Goal: Obtain resource: Download file/media

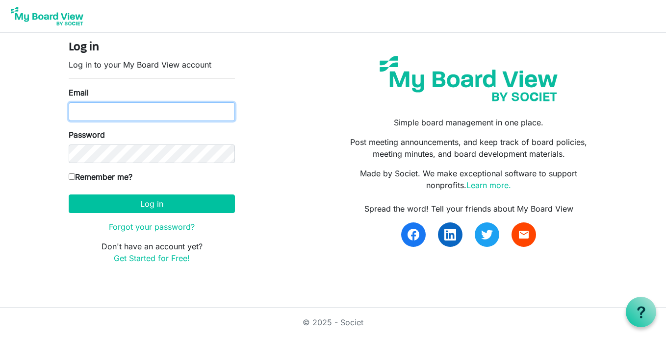
type input "[EMAIL_ADDRESS][DOMAIN_NAME]"
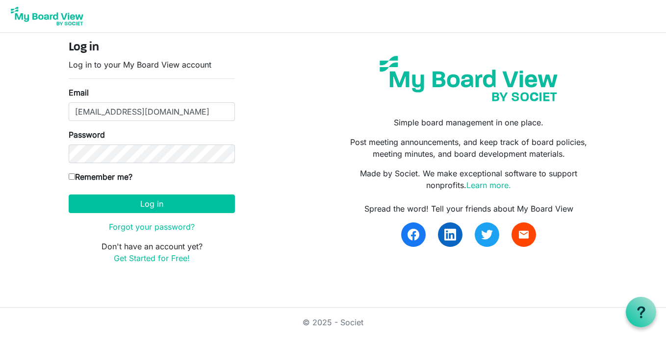
click at [72, 174] on input "Remember me?" at bounding box center [72, 177] width 6 height 6
checkbox input "true"
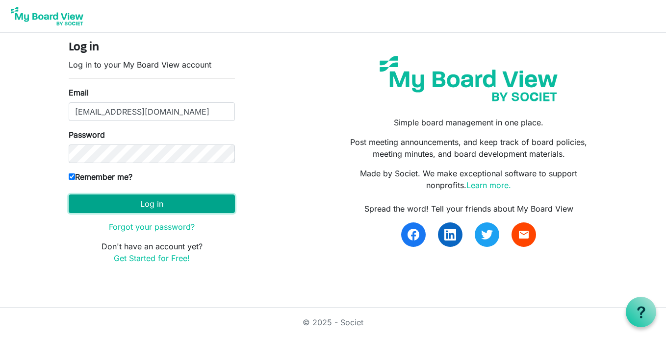
click at [124, 196] on button "Log in" at bounding box center [152, 204] width 166 height 19
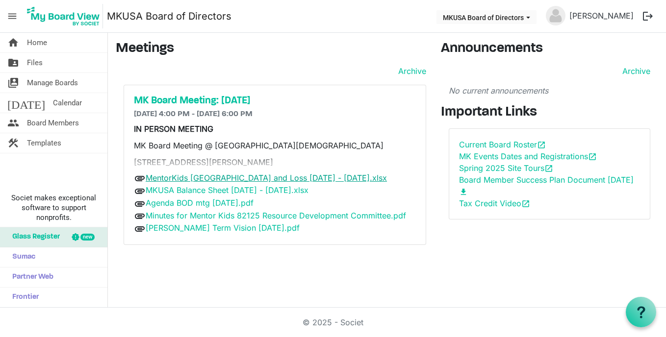
click at [209, 174] on link "MentorKids [GEOGRAPHIC_DATA] and Loss [DATE] - [DATE].xlsx" at bounding box center [266, 178] width 241 height 10
click at [205, 190] on link "MKUSA Balance Sheet [DATE] - [DATE].xlsx" at bounding box center [227, 190] width 163 height 10
click at [213, 199] on link "Agenda BOD mtg [DATE].pdf" at bounding box center [200, 203] width 108 height 10
click at [162, 202] on link "Agenda BOD mtg [DATE].pdf" at bounding box center [200, 203] width 108 height 10
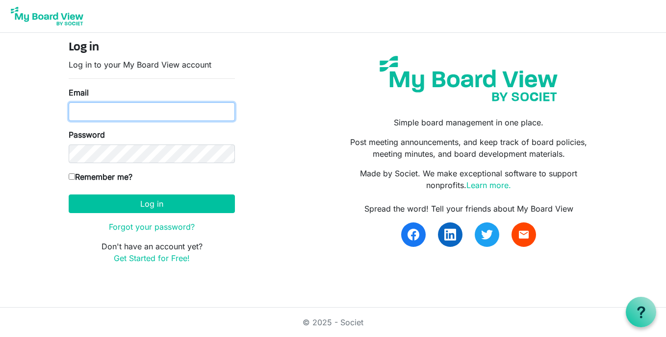
type input "[EMAIL_ADDRESS][DOMAIN_NAME]"
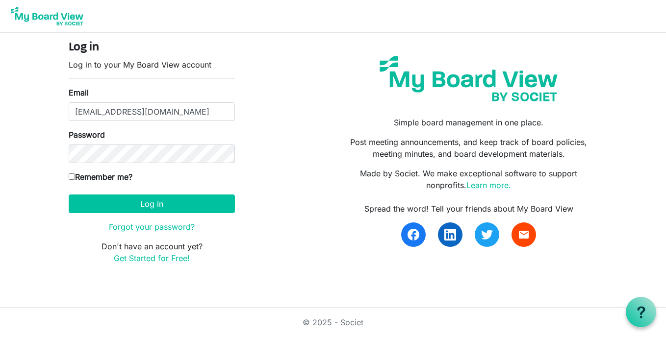
click at [69, 175] on div "Log in Log in to your My Board View account Email wlarson@carsonlawfirm.com Pas…" at bounding box center [151, 156] width 181 height 231
click at [74, 177] on input "Remember me?" at bounding box center [72, 177] width 6 height 6
checkbox input "true"
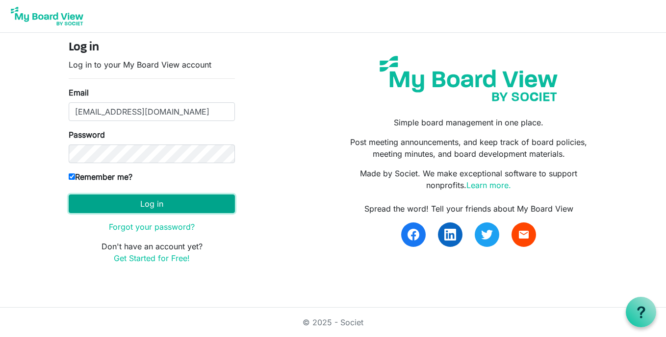
click at [110, 196] on button "Log in" at bounding box center [152, 204] width 166 height 19
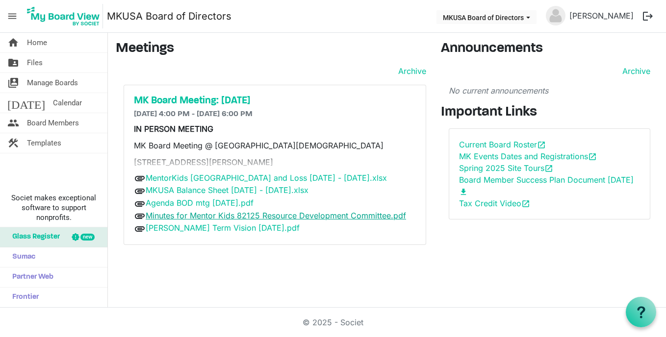
click at [185, 214] on link "Minutes for Mentor Kids 82125 Resource Development Committee.pdf" at bounding box center [276, 216] width 260 height 10
click at [202, 226] on link "MK Long Term Vision 9-8-25.pdf" at bounding box center [223, 228] width 154 height 10
click at [497, 176] on link "Board Member Success Plan Document 3-18-25 download" at bounding box center [546, 186] width 175 height 22
